Goal: Task Accomplishment & Management: Manage account settings

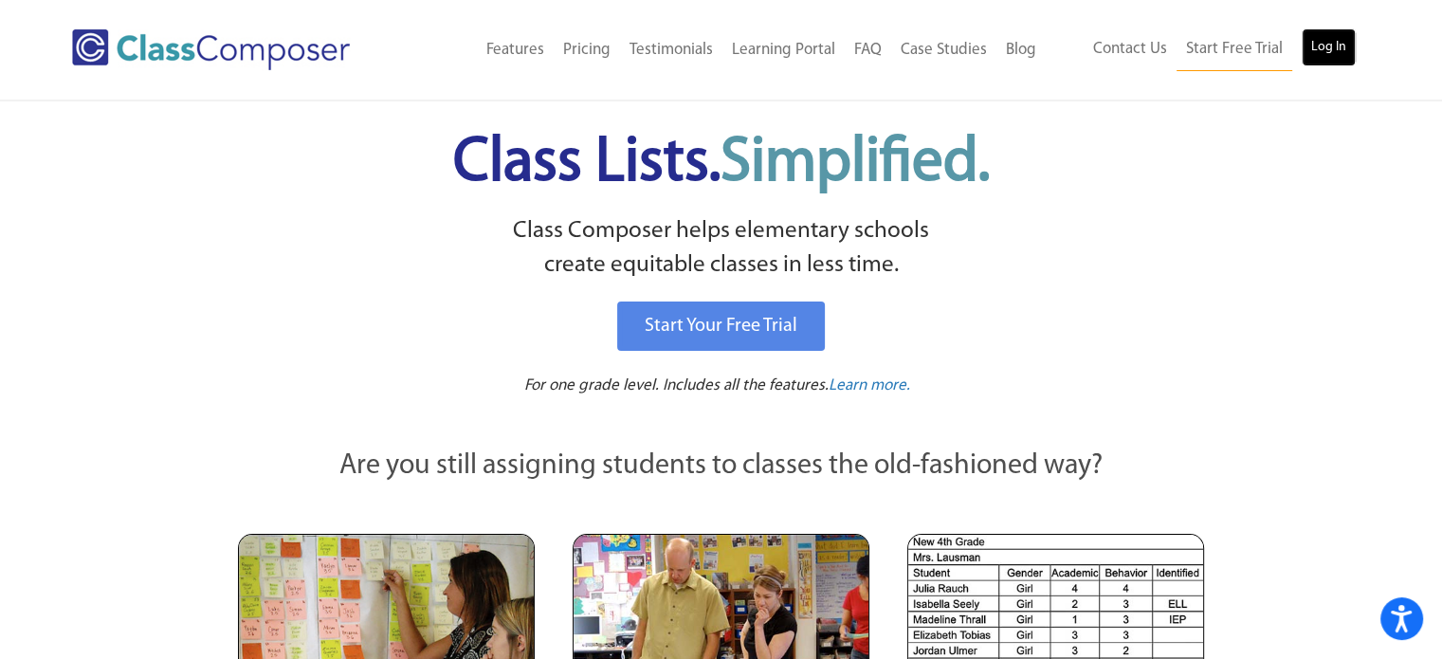
click at [1332, 59] on link "Log In" at bounding box center [1328, 47] width 54 height 38
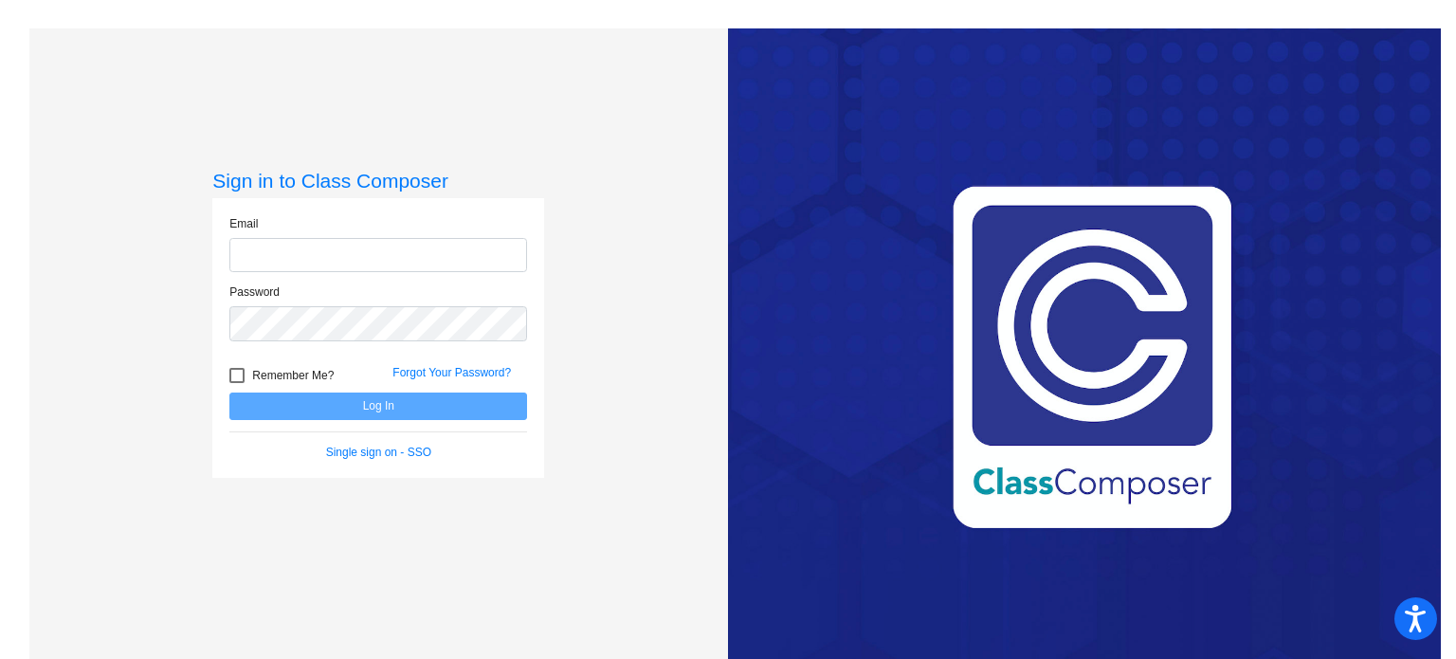
type input "carly_forbes@upland.k12.ca.us"
click at [389, 408] on button "Log In" at bounding box center [378, 405] width 298 height 27
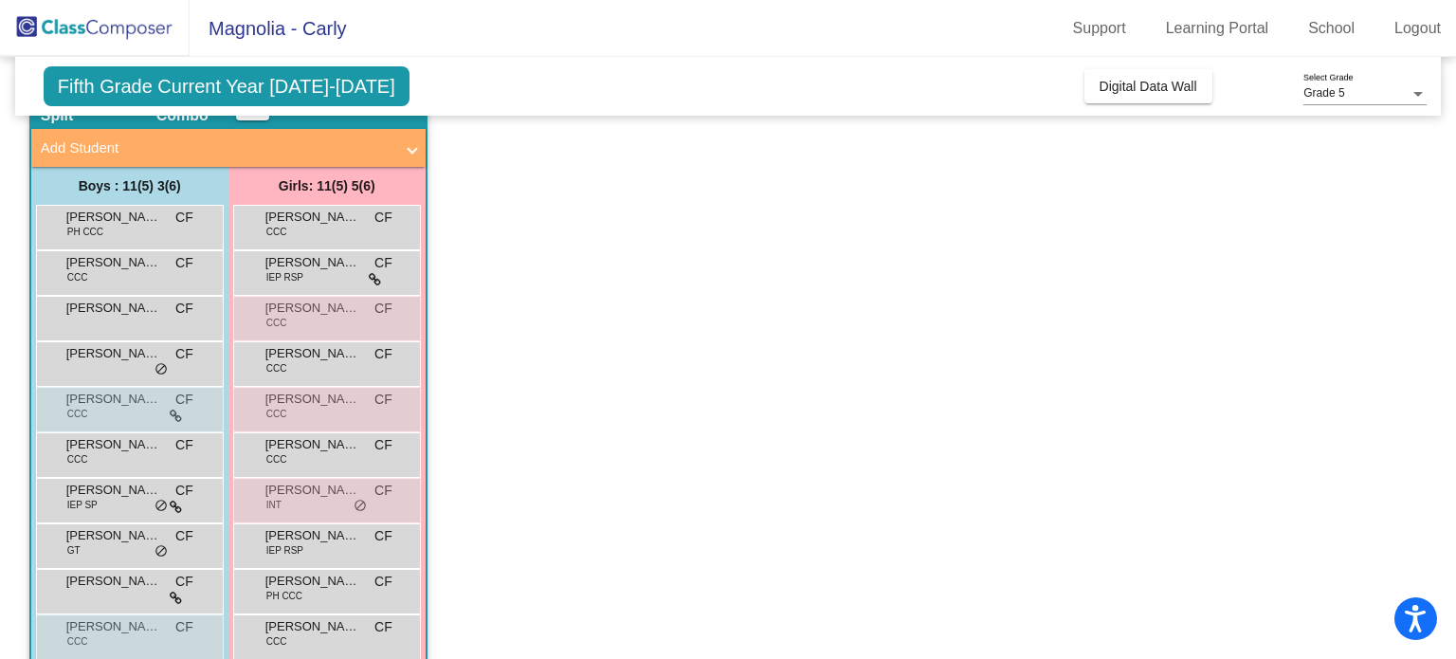
scroll to position [99, 0]
click at [177, 413] on icon at bounding box center [176, 415] width 12 height 13
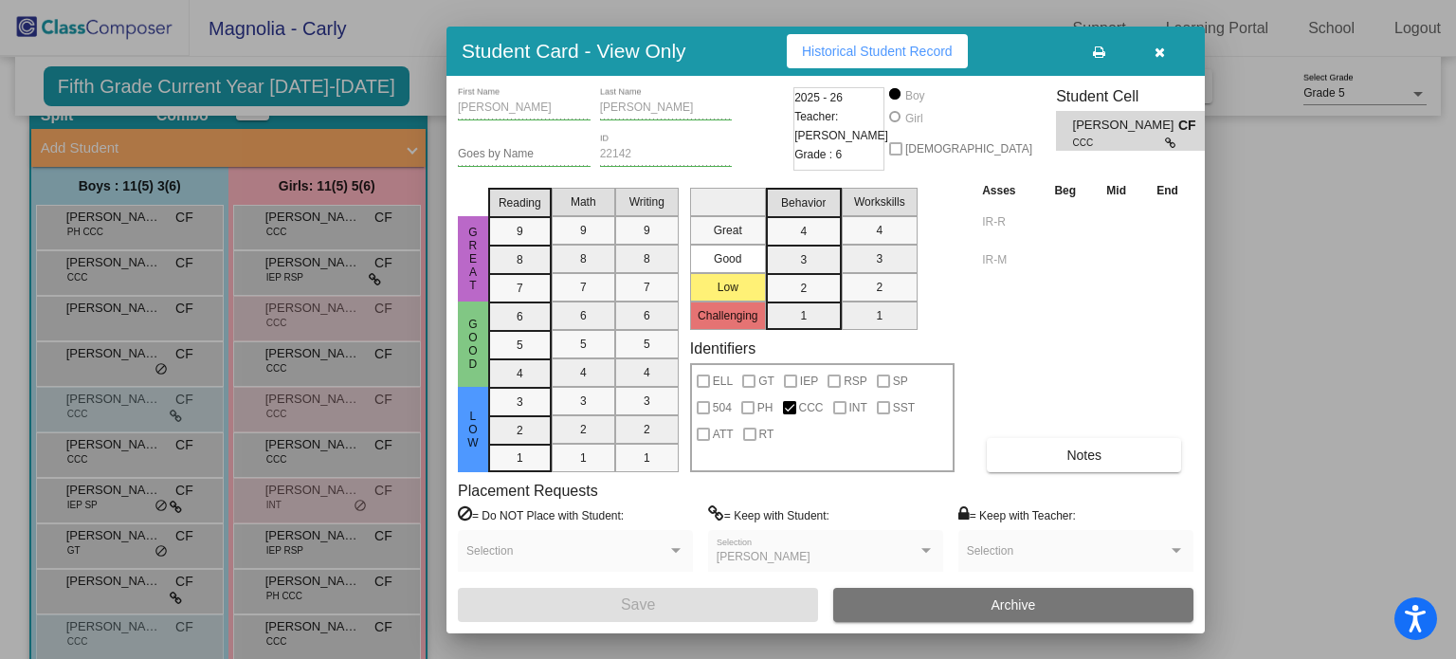
click at [1236, 333] on div at bounding box center [728, 329] width 1456 height 659
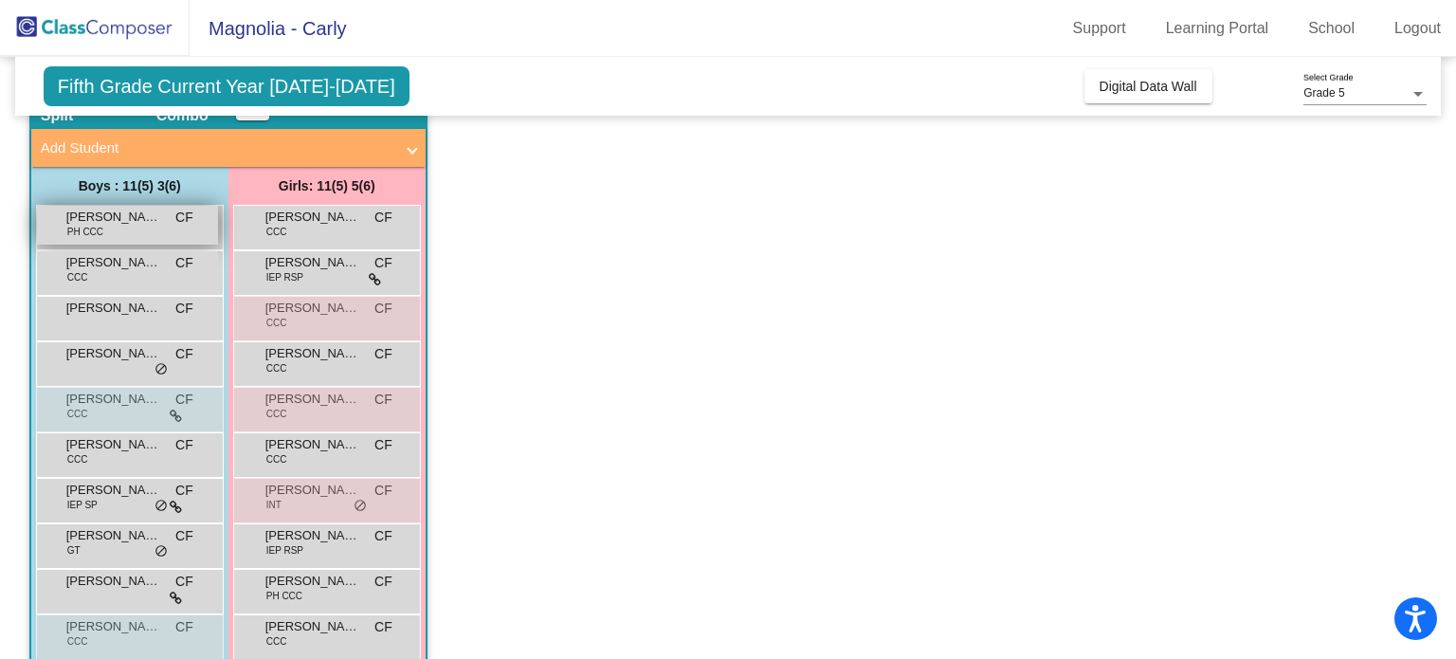
click at [186, 239] on div "Andrew Collier PH CCC CF lock do_not_disturb_alt" at bounding box center [127, 225] width 181 height 39
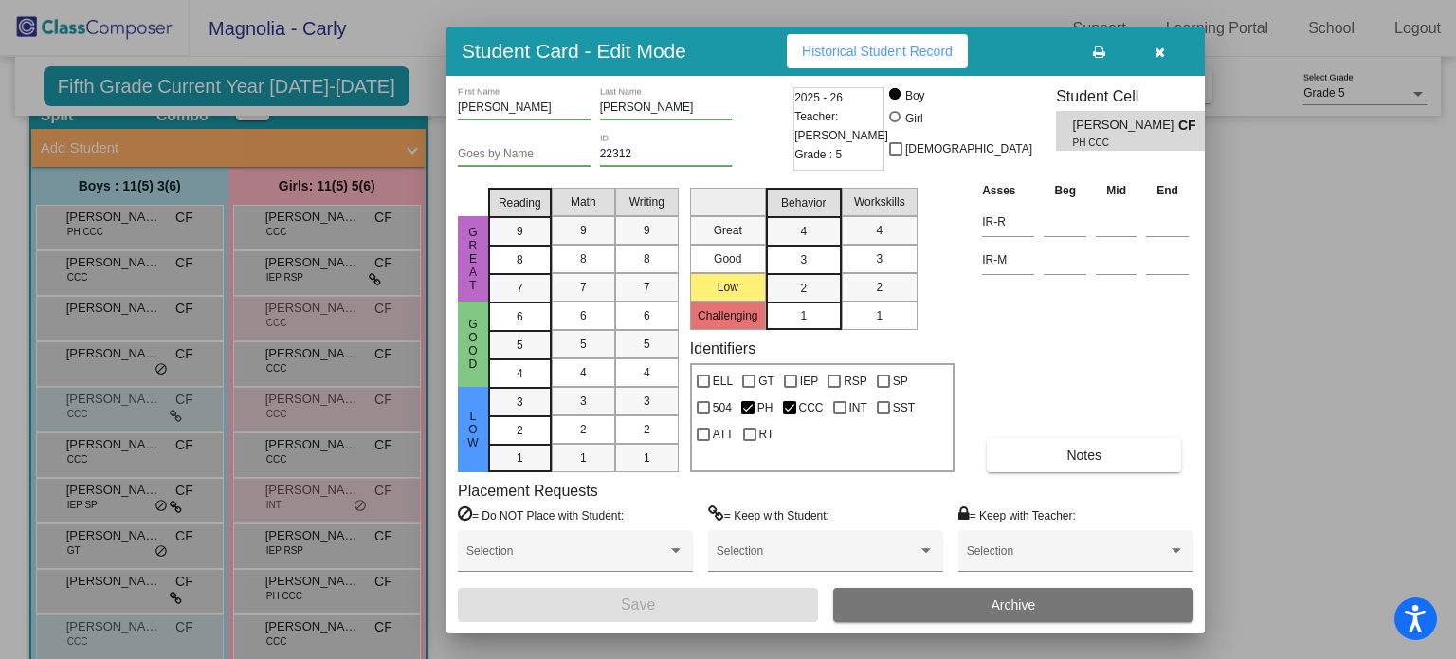
click at [1164, 52] on icon "button" at bounding box center [1160, 51] width 10 height 13
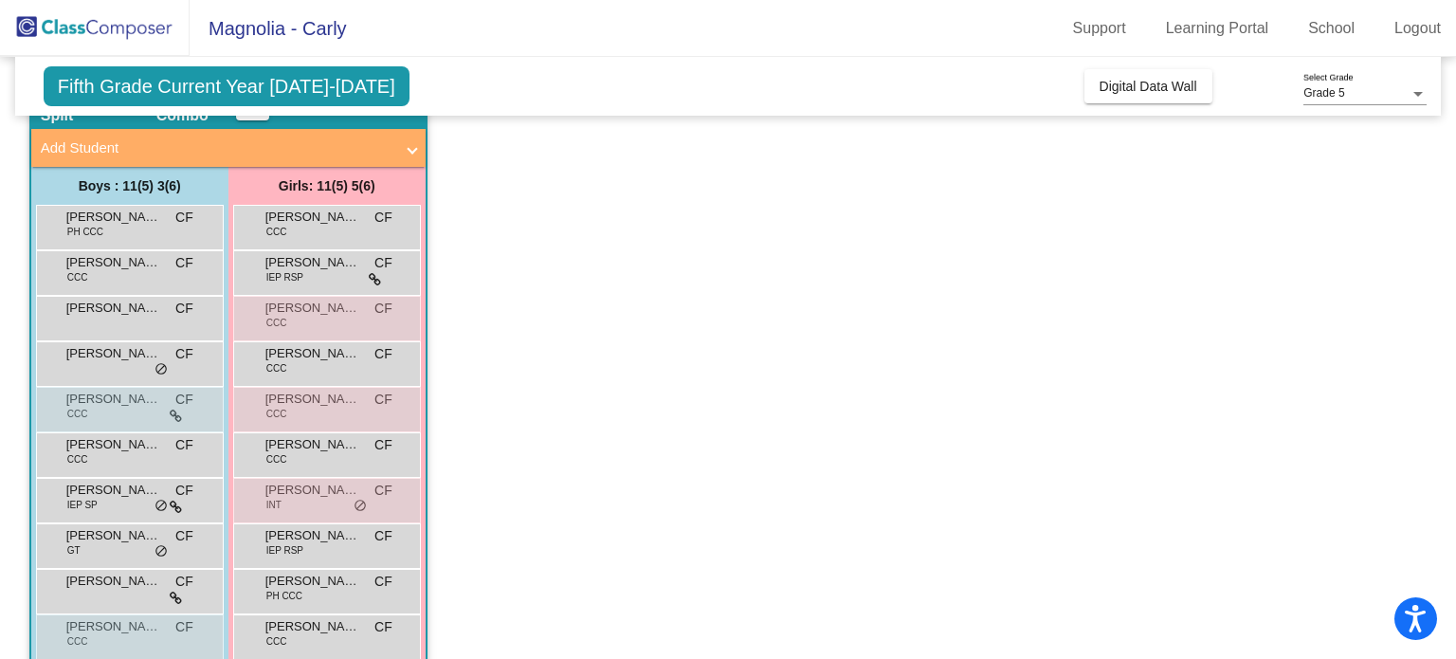
scroll to position [0, 0]
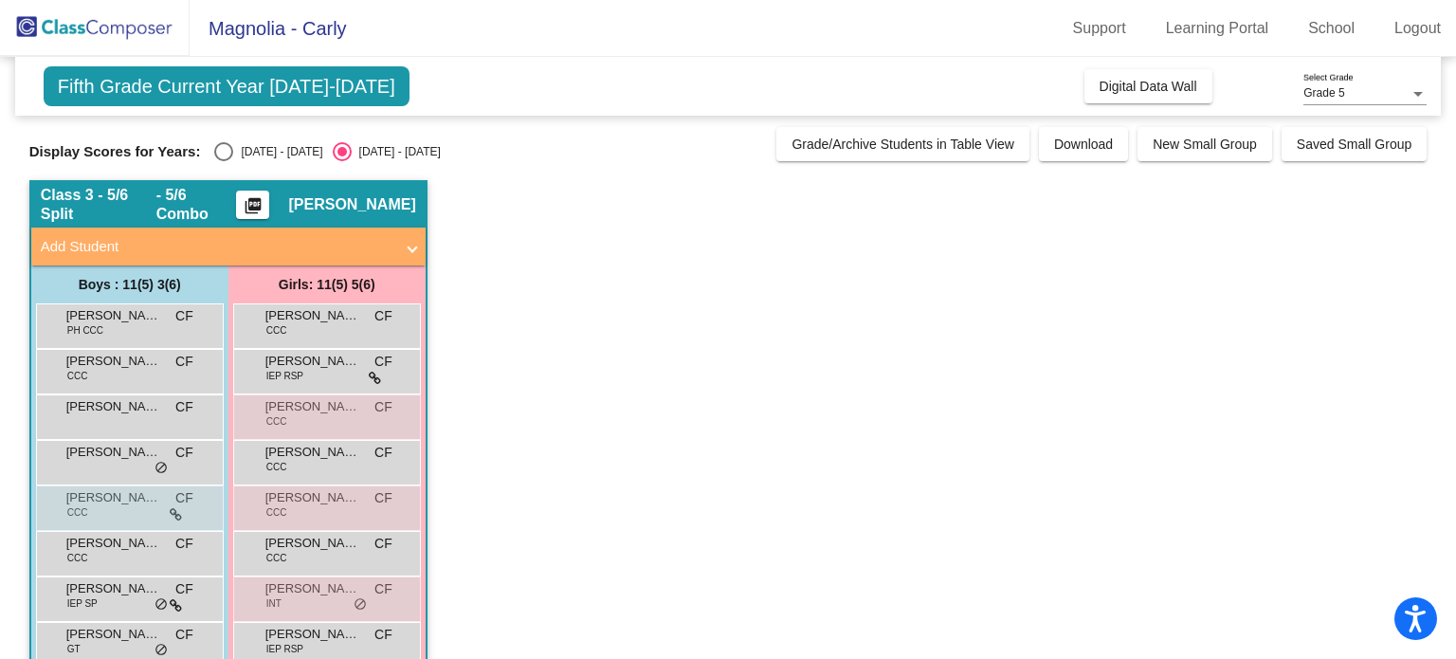
click at [232, 150] on div "Select an option" at bounding box center [223, 151] width 19 height 19
click at [224, 161] on input "2024 - 2025" at bounding box center [223, 161] width 1 height 1
radio input "true"
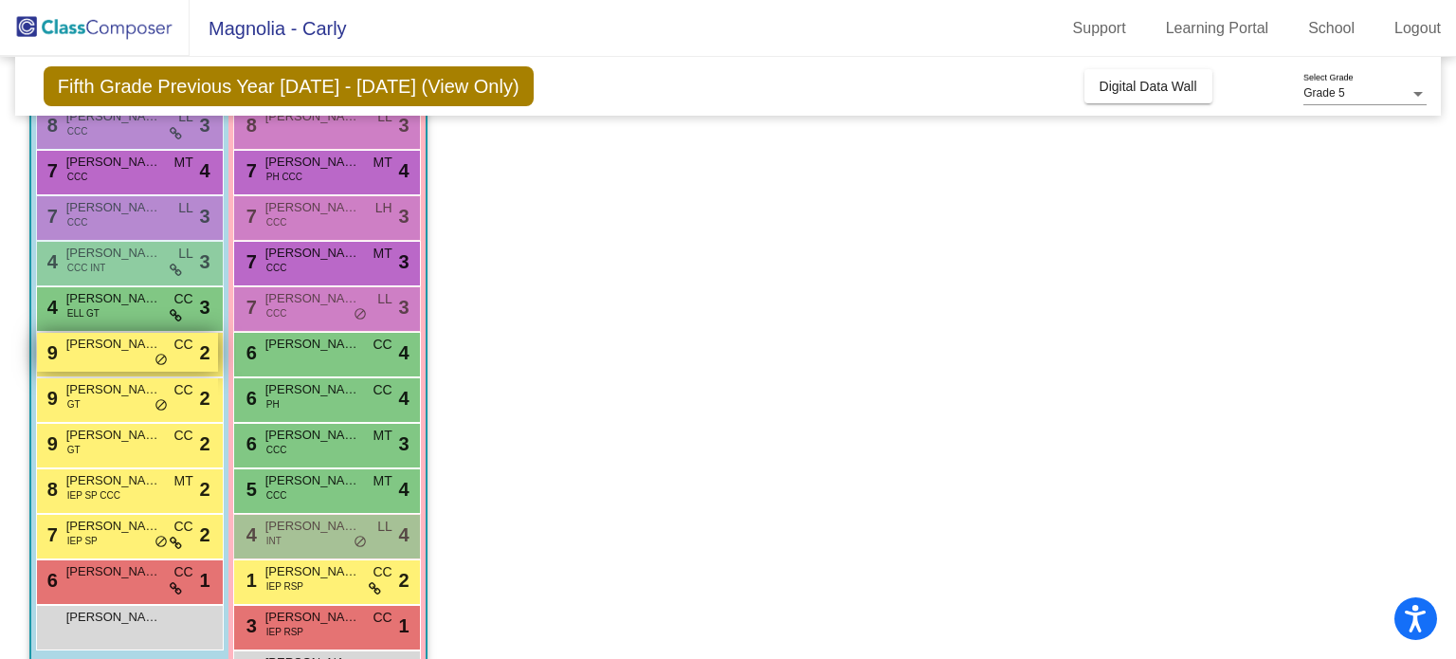
scroll to position [310, 0]
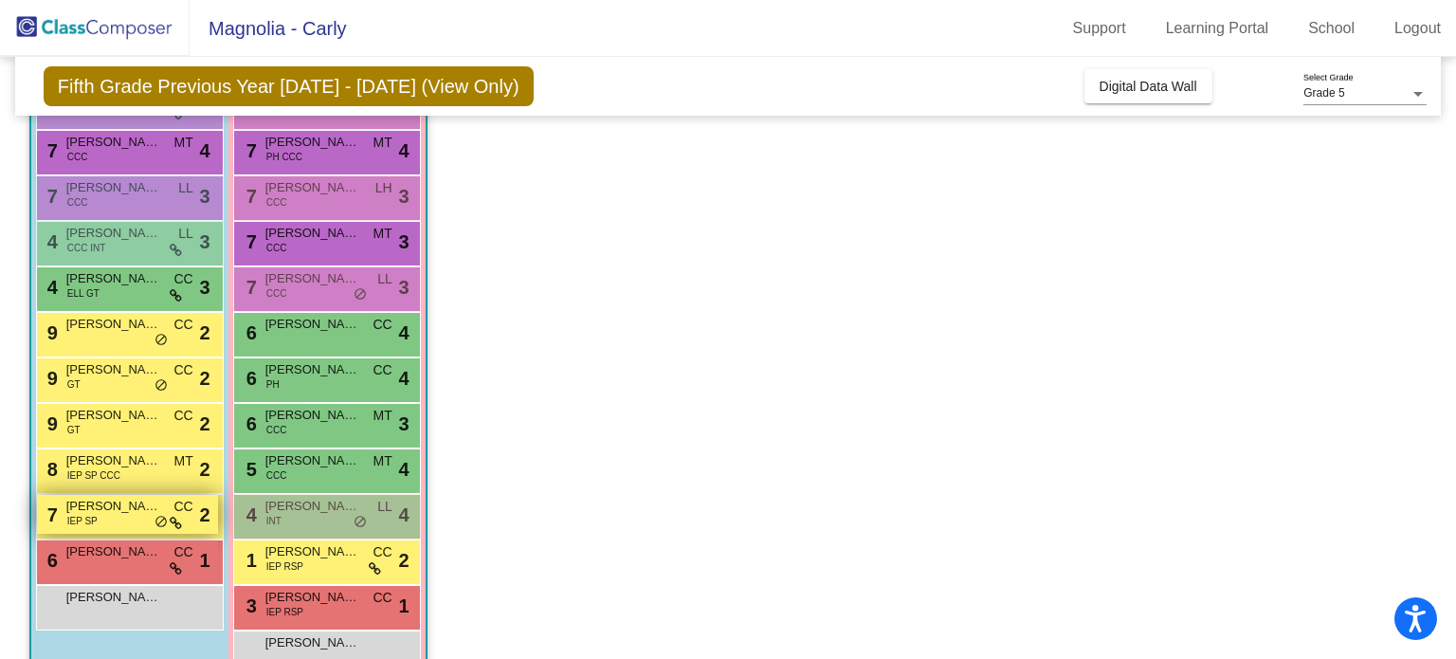
click at [122, 506] on span "Liam Powell" at bounding box center [113, 506] width 95 height 19
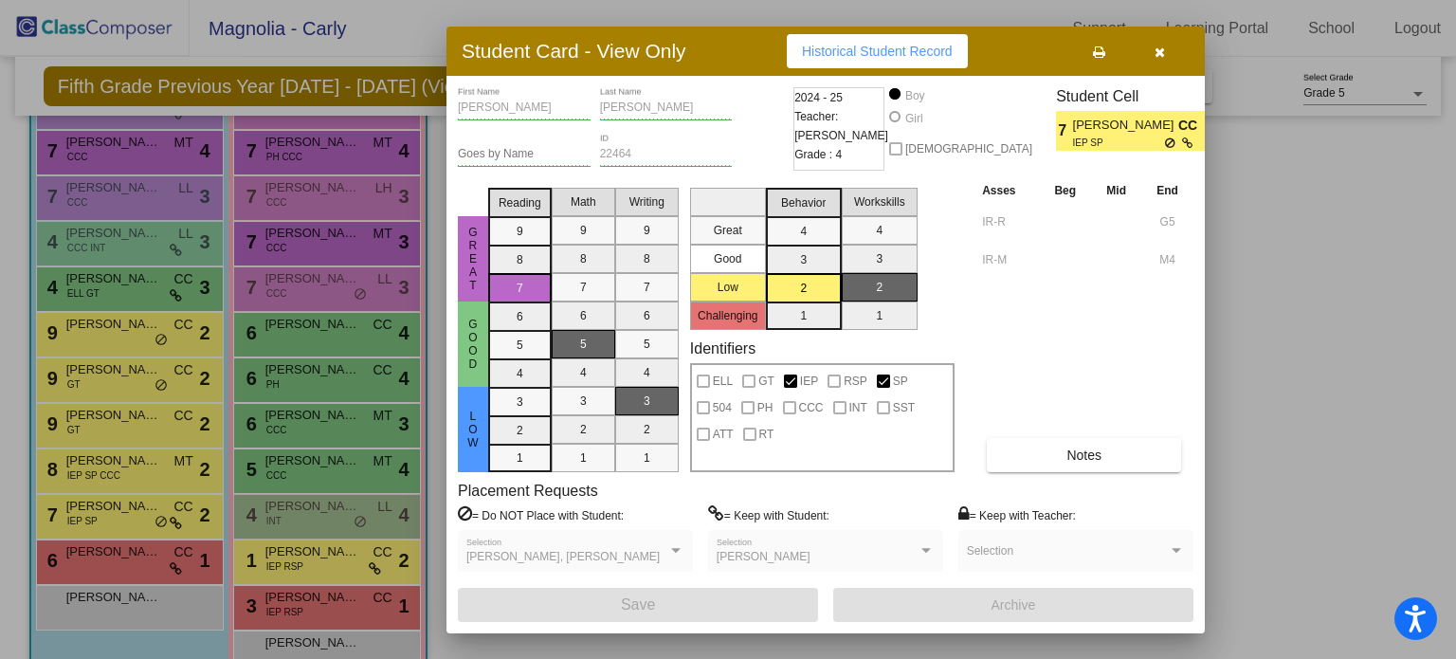
click at [1223, 383] on div at bounding box center [728, 329] width 1456 height 659
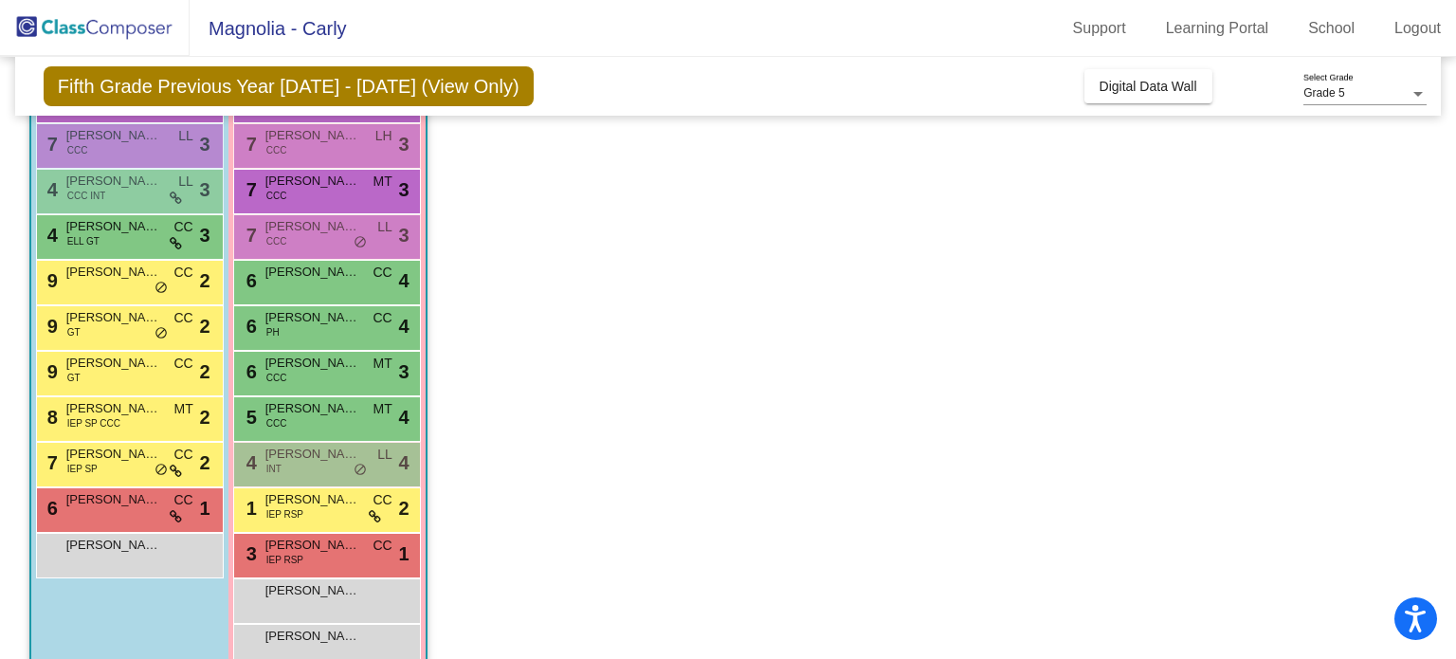
scroll to position [402, 0]
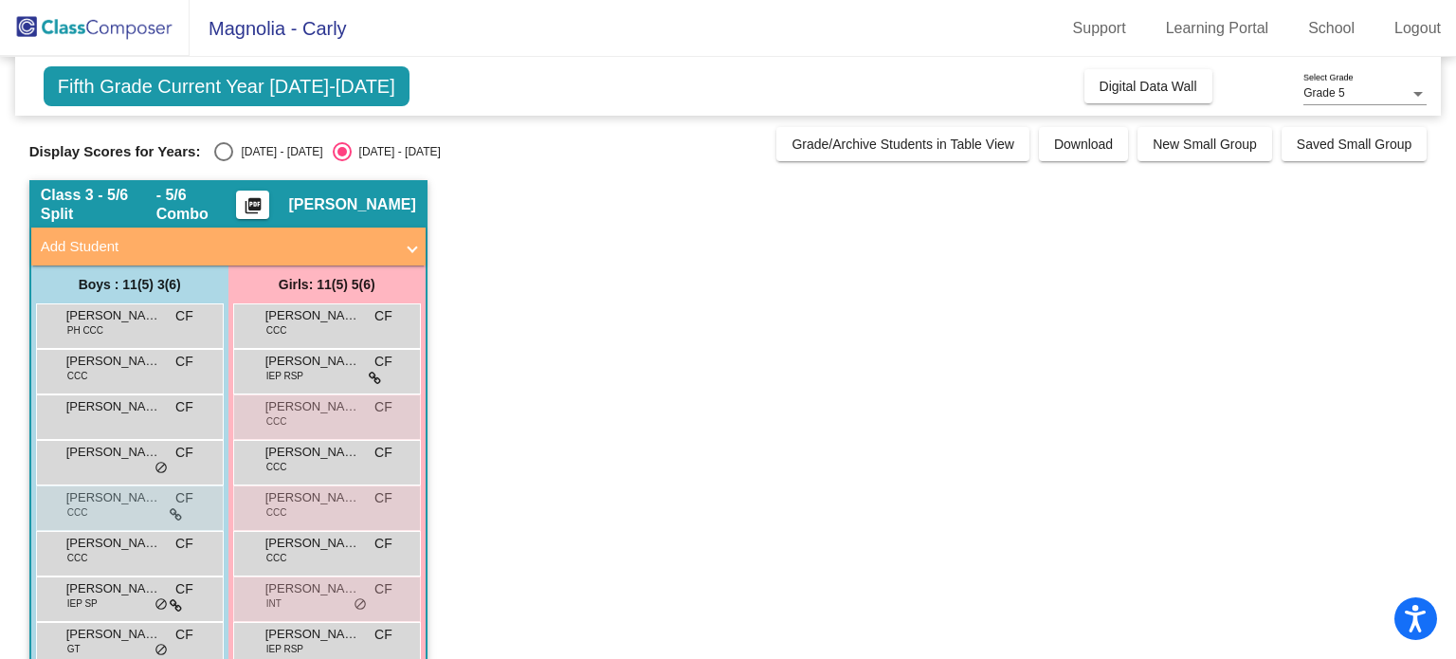
click at [223, 148] on div "Select an option" at bounding box center [223, 151] width 19 height 19
click at [223, 161] on input "2024 - 2025" at bounding box center [223, 161] width 1 height 1
radio input "true"
